Goal: Use online tool/utility: Utilize a website feature to perform a specific function

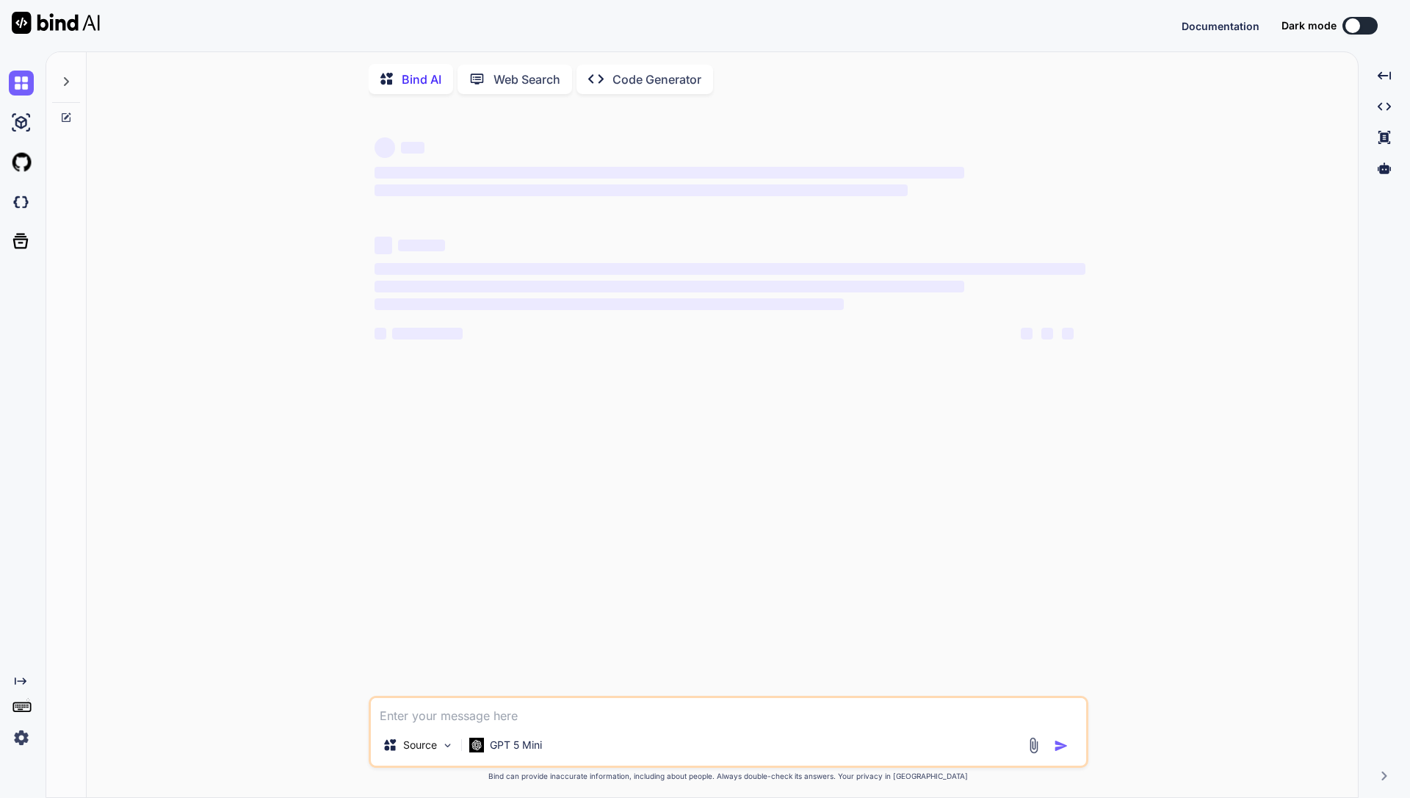
click at [21, 734] on img at bounding box center [21, 737] width 25 height 25
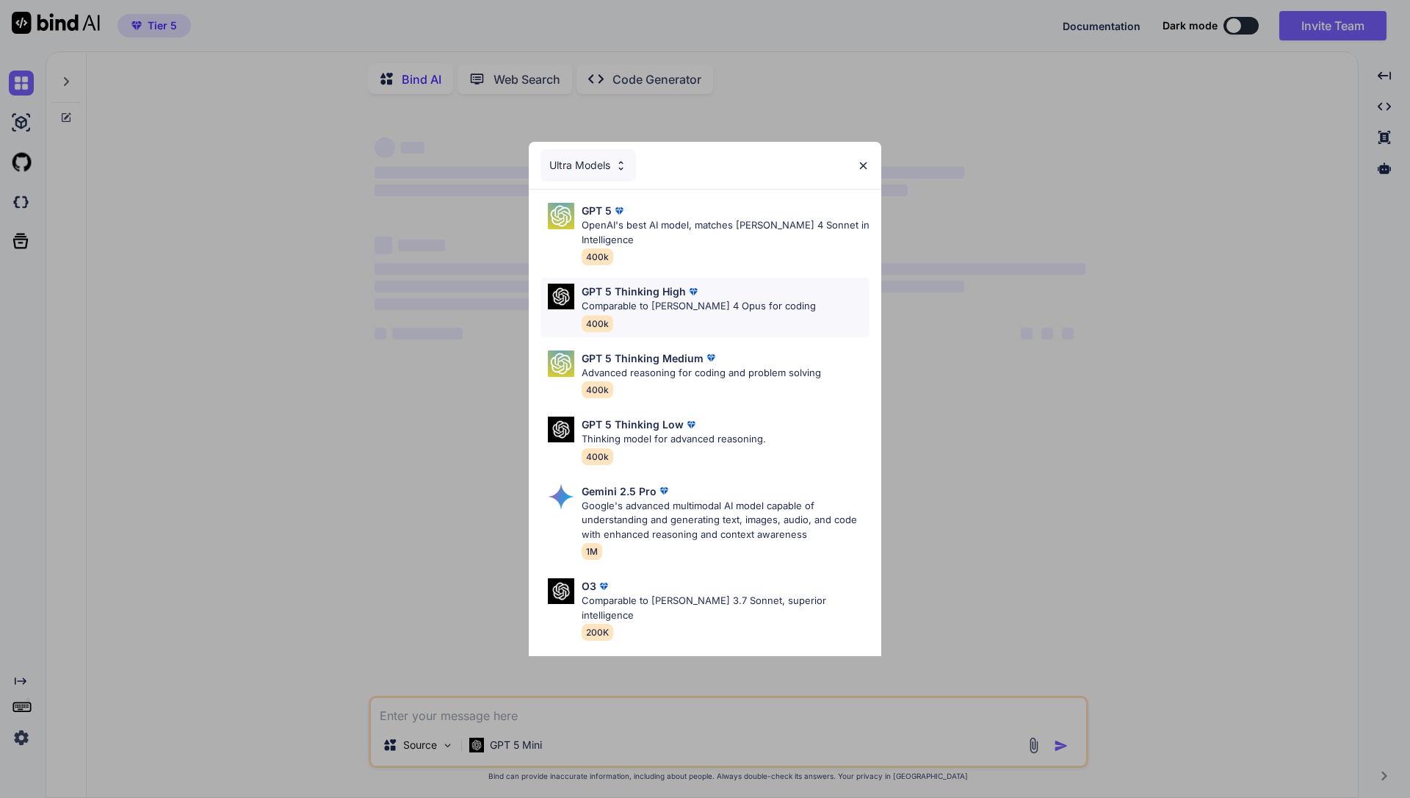
type textarea "x"
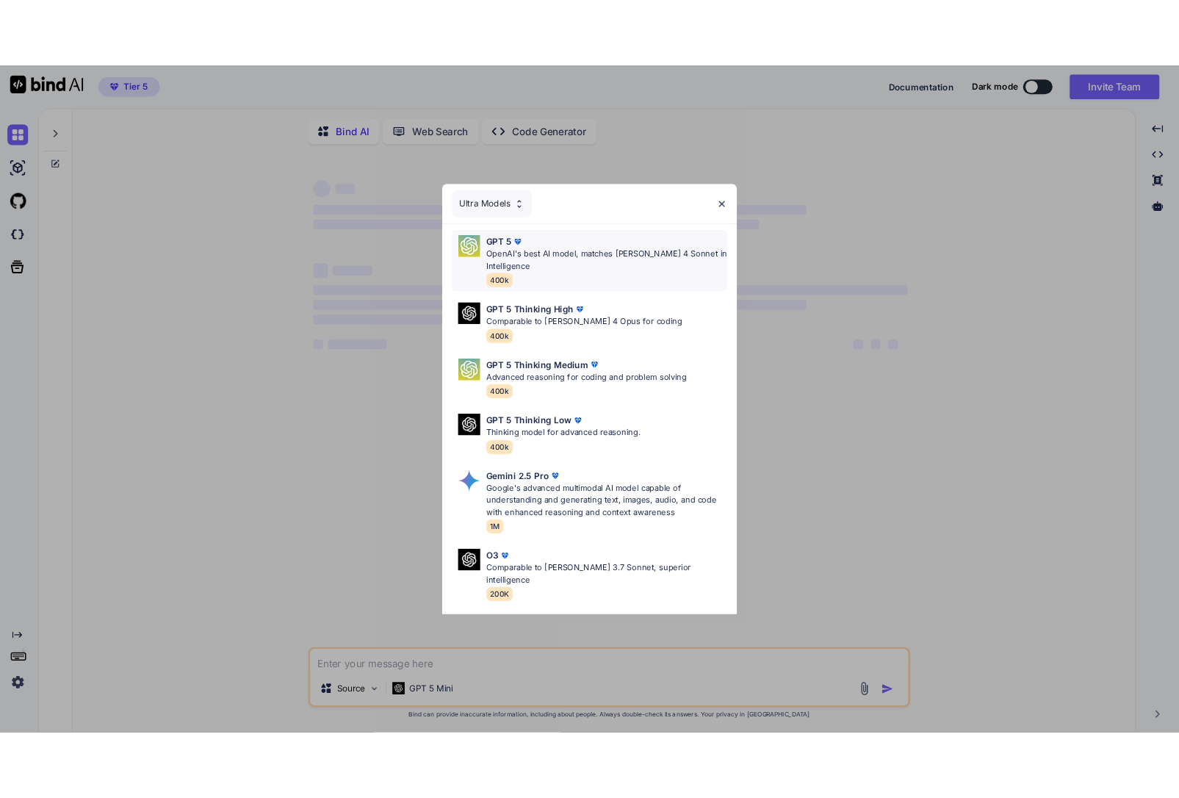
scroll to position [6, 0]
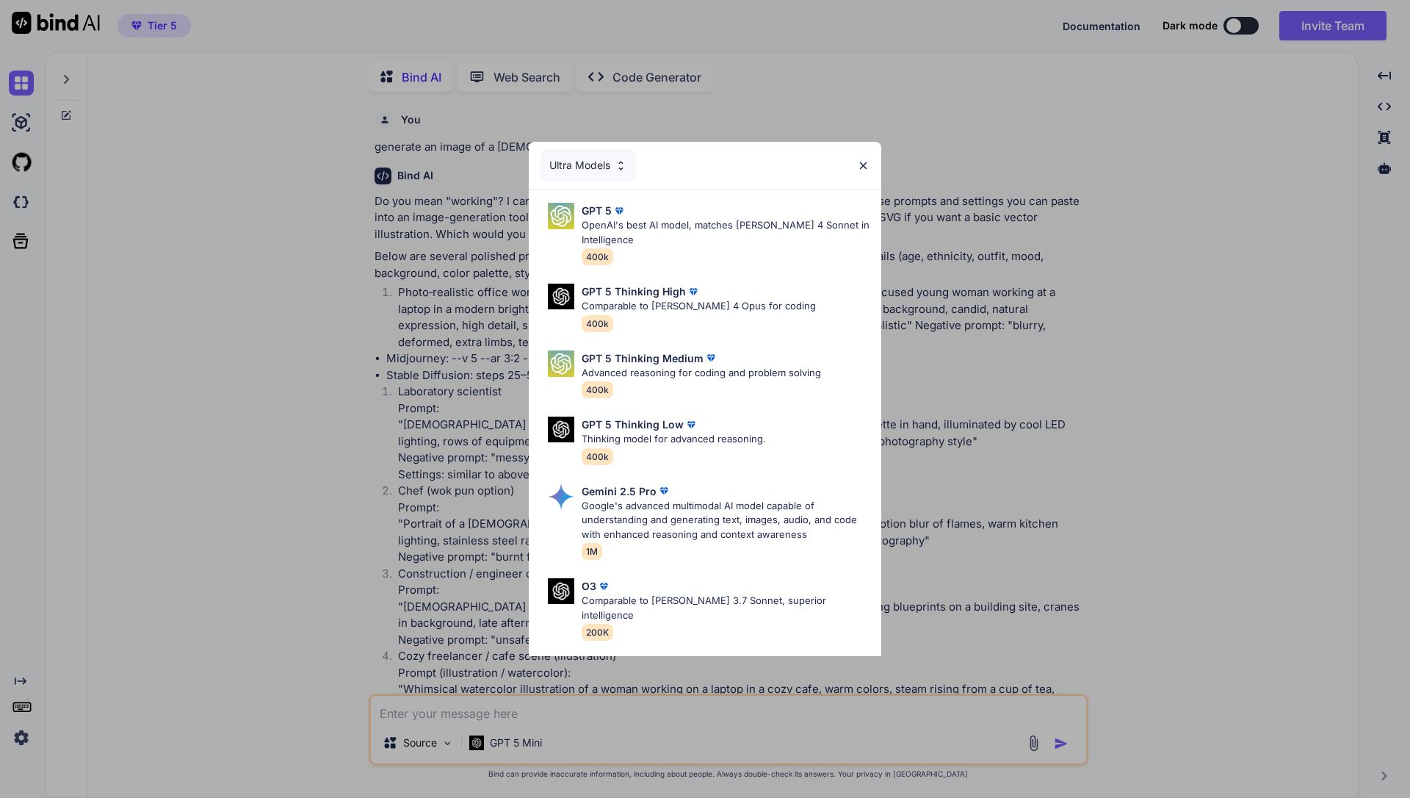
click at [866, 161] on img at bounding box center [863, 165] width 12 height 12
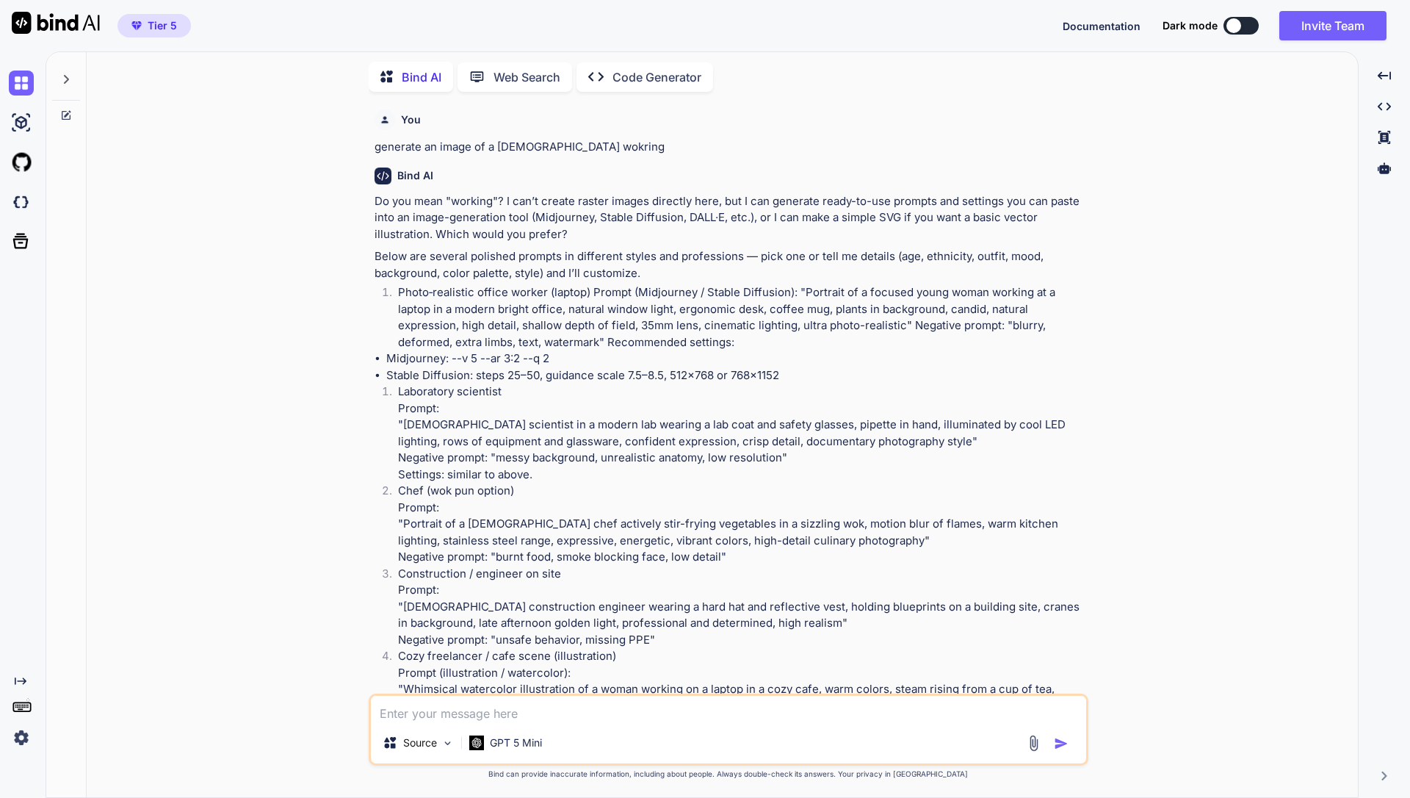
click at [23, 682] on icon "Created with Pixso." at bounding box center [21, 681] width 12 height 12
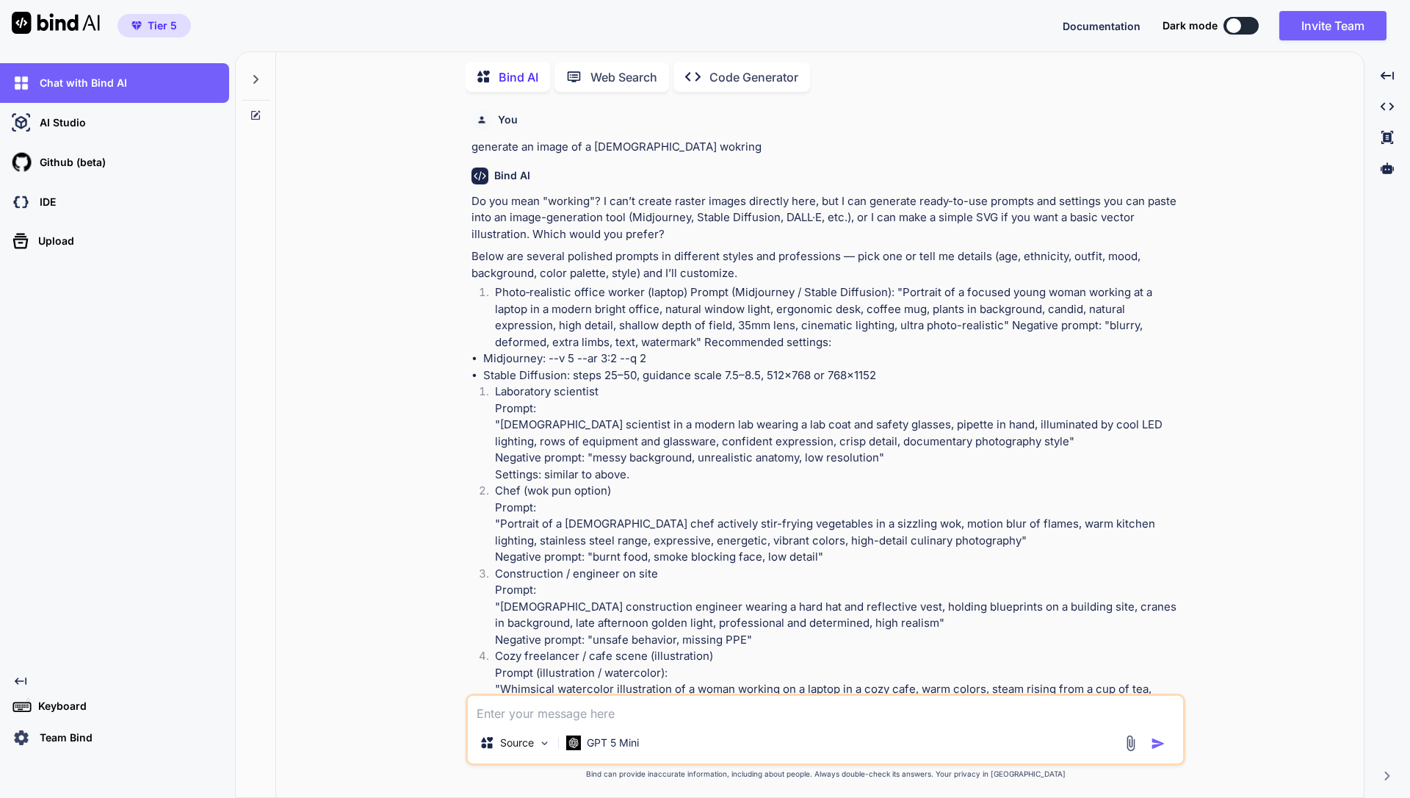
click at [62, 739] on p "Team Bind" at bounding box center [63, 737] width 59 height 15
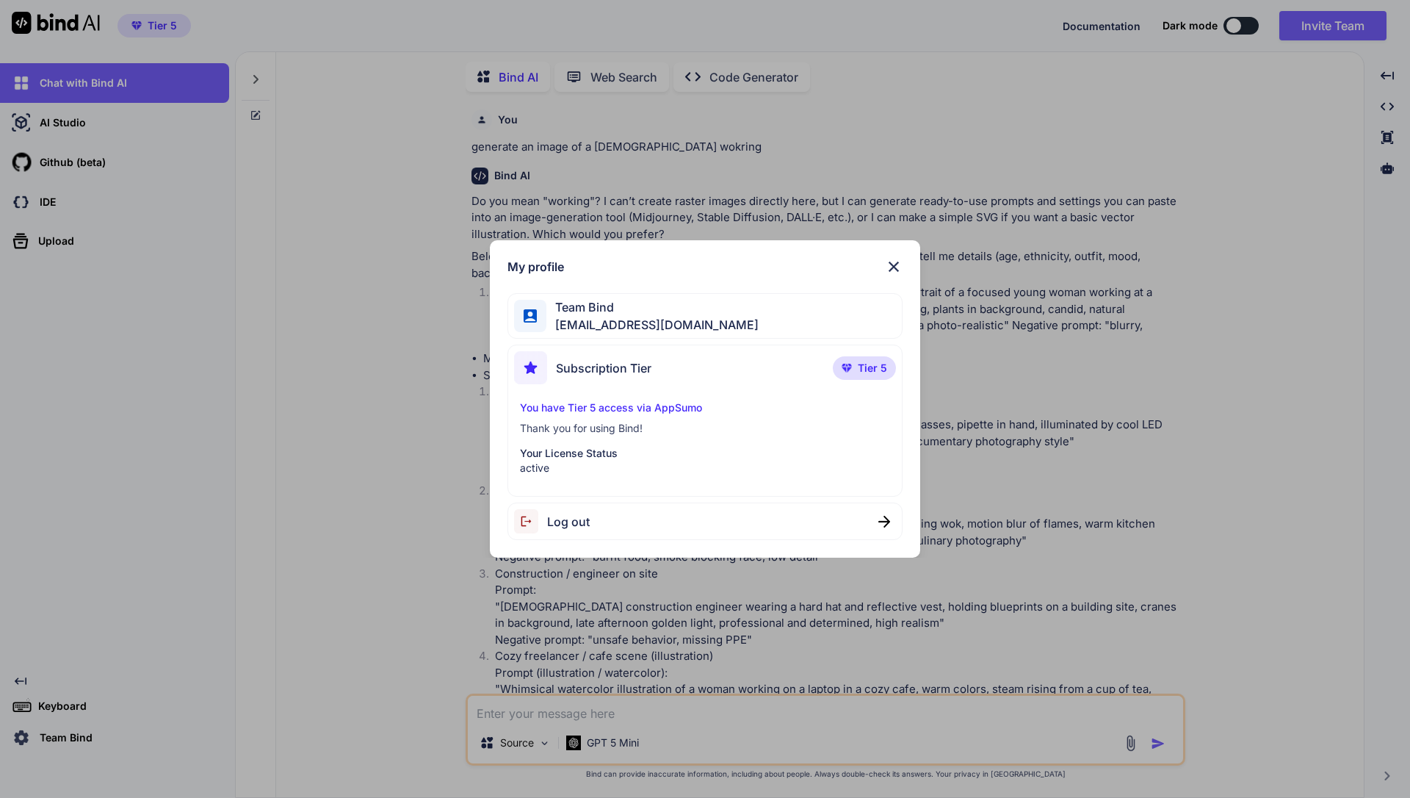
click at [592, 438] on div "You have Tier 5 access via AppSumo Thank you for using Bind! Your License Statu…" at bounding box center [705, 437] width 383 height 75
click at [906, 256] on div "My profile Team Bind getbind@doorto.app Subscription Tier Tier 5 You have Tier …" at bounding box center [705, 399] width 431 height 318
click at [898, 257] on div "My profile Team Bind getbind@doorto.app Subscription Tier Tier 5 You have Tier …" at bounding box center [705, 399] width 431 height 318
click at [891, 264] on img at bounding box center [894, 267] width 18 height 18
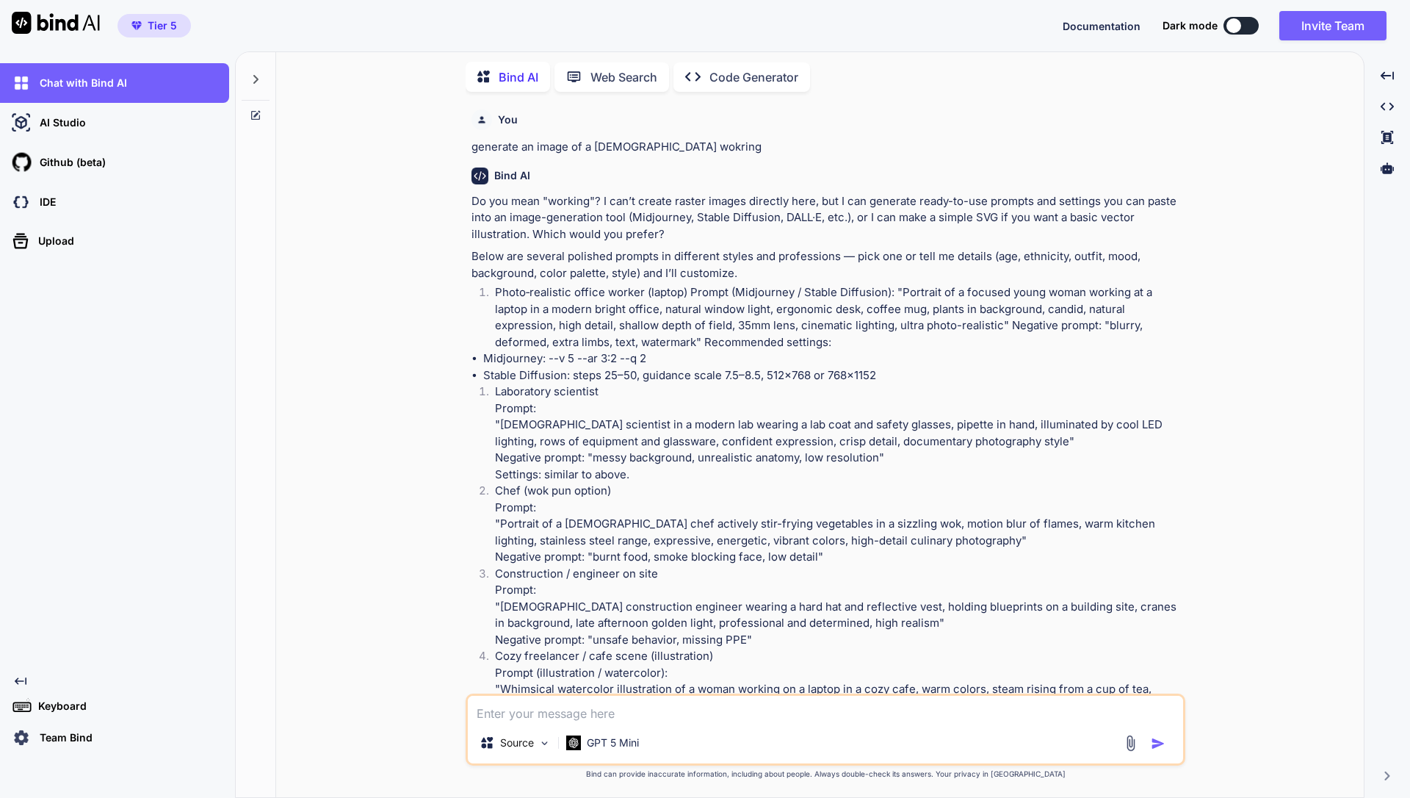
click at [143, 21] on span "Tier 5" at bounding box center [154, 25] width 57 height 15
click at [152, 24] on span "Tier 5" at bounding box center [162, 25] width 29 height 15
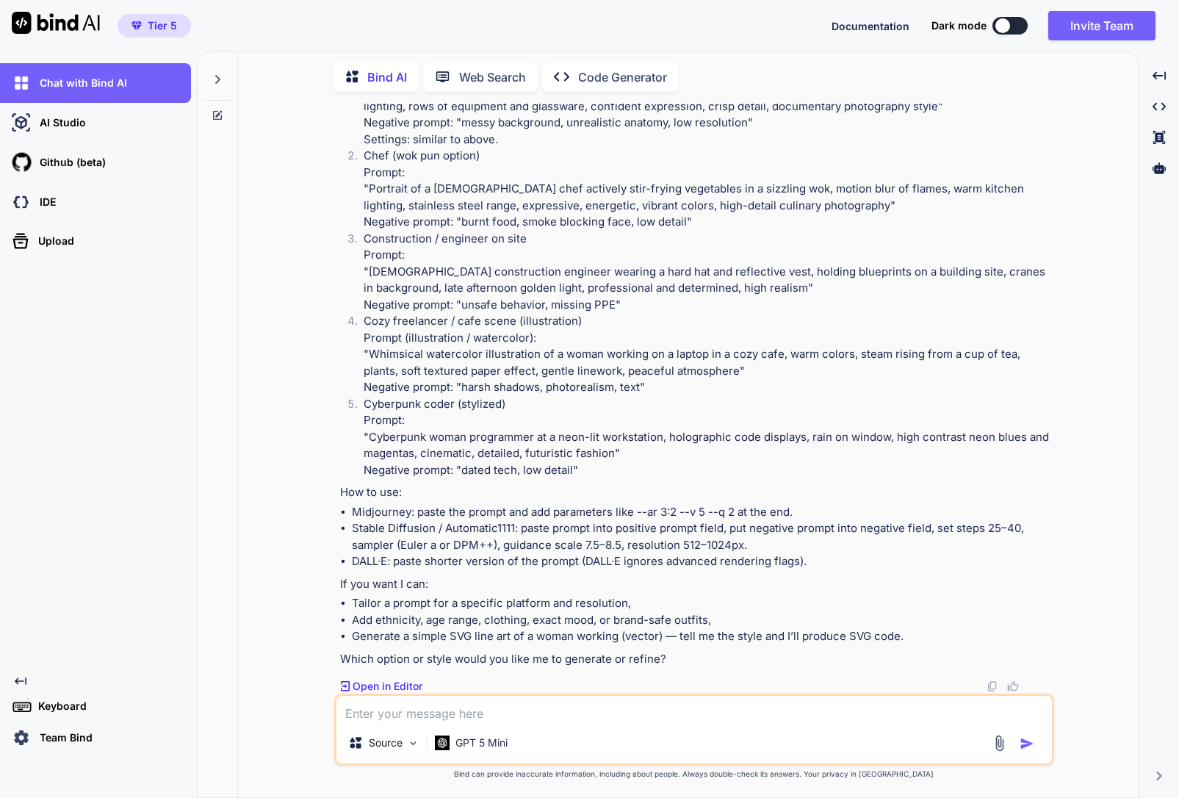
scroll to position [0, 0]
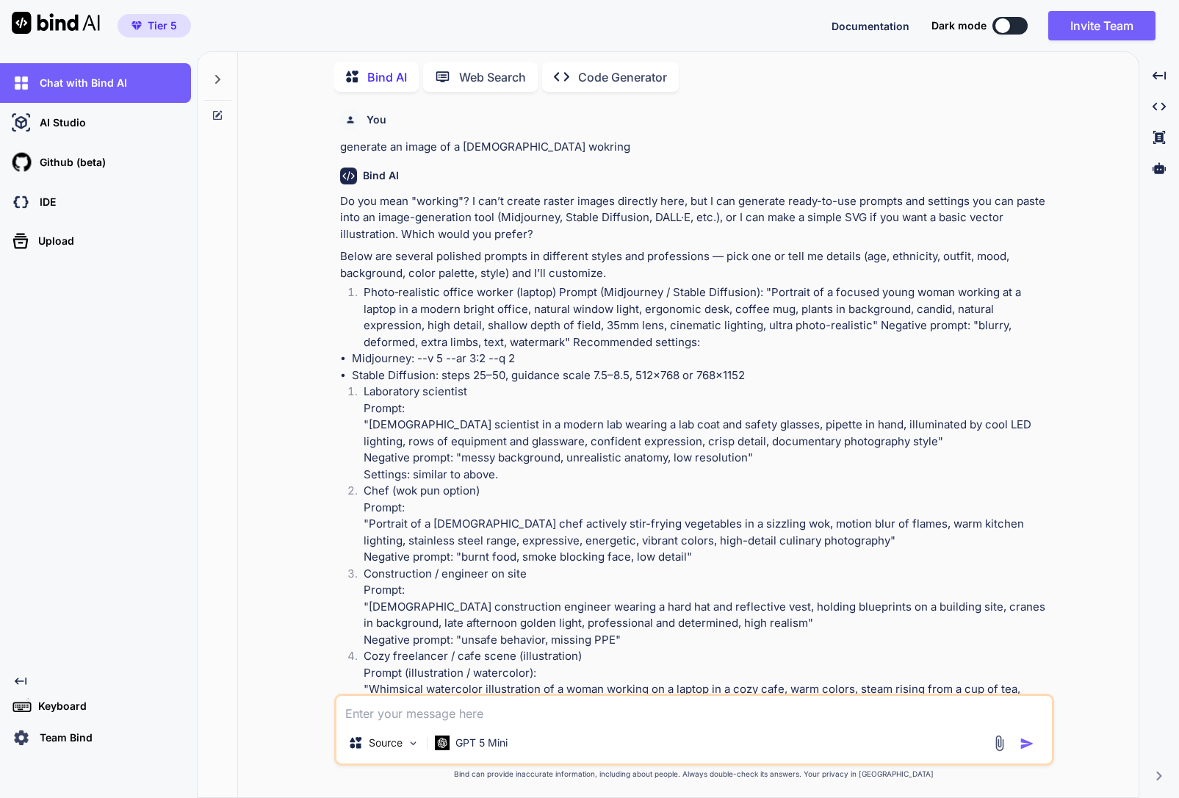
click at [154, 19] on span "Tier 5" at bounding box center [162, 25] width 29 height 15
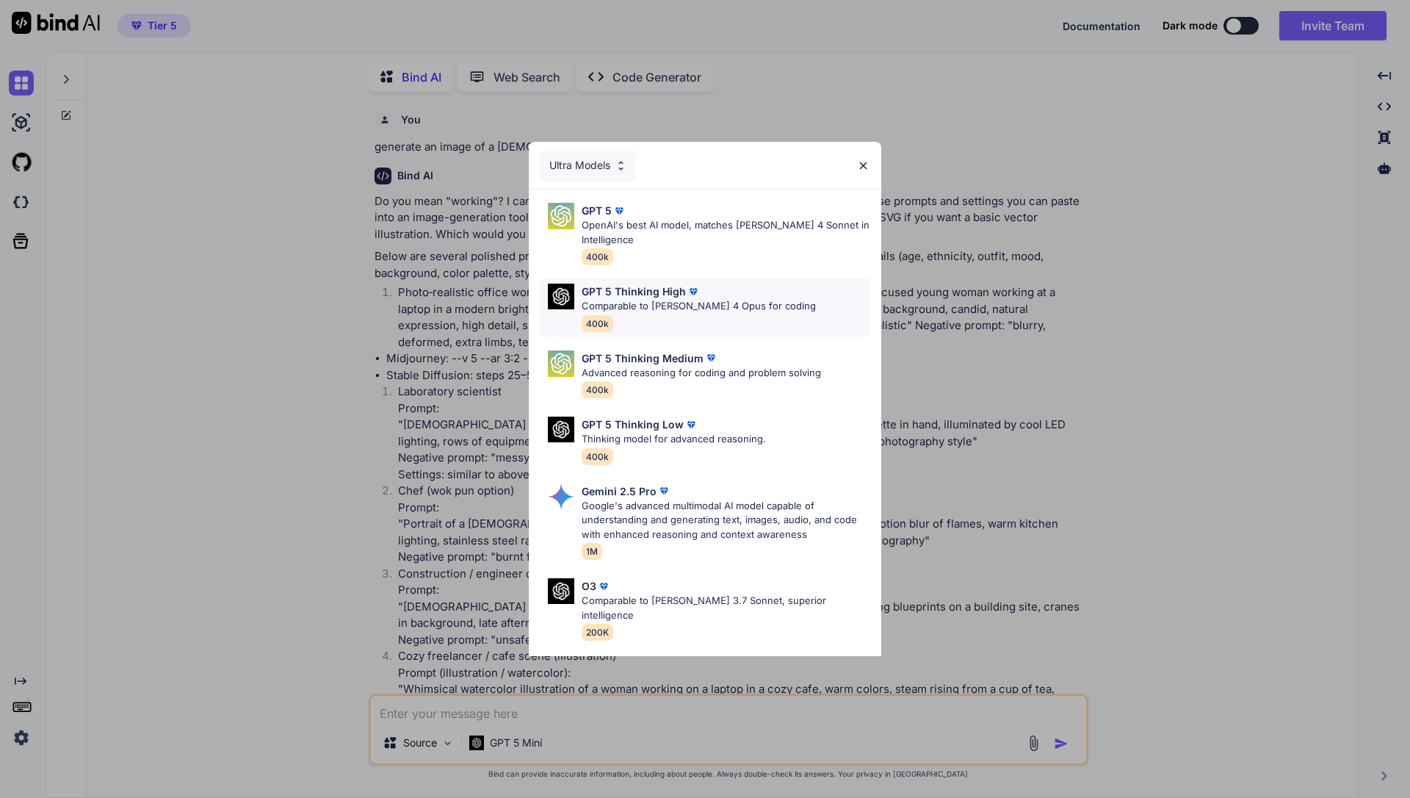
click at [702, 316] on div "GPT 5 Thinking High Comparable to [PERSON_NAME] 4 Opus for coding 400k" at bounding box center [699, 308] width 234 height 48
type textarea "x"
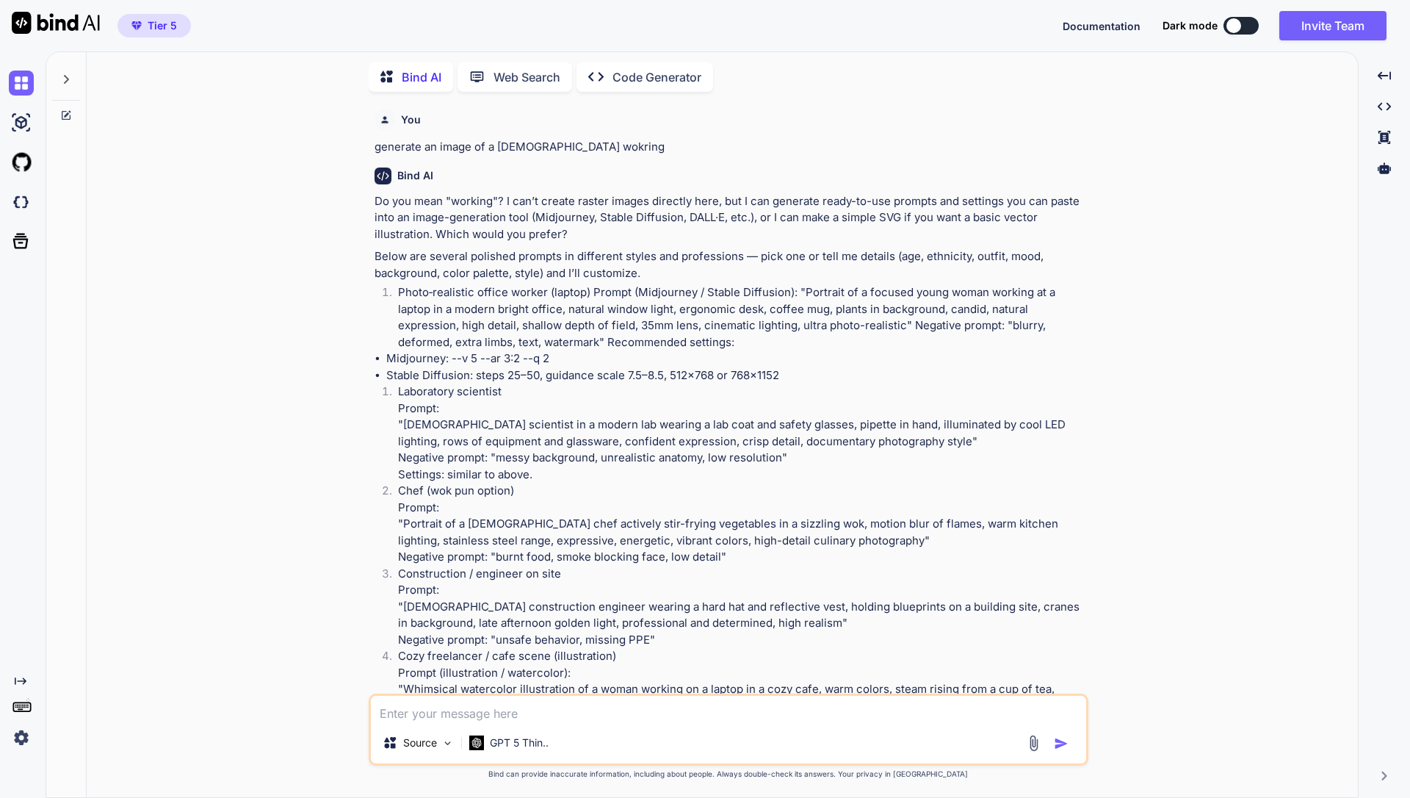
click at [246, 159] on div "You generate an image of a [DEMOGRAPHIC_DATA] wokring Bind AI Do you mean "work…" at bounding box center [728, 450] width 1260 height 693
